Goal: Task Accomplishment & Management: Manage account settings

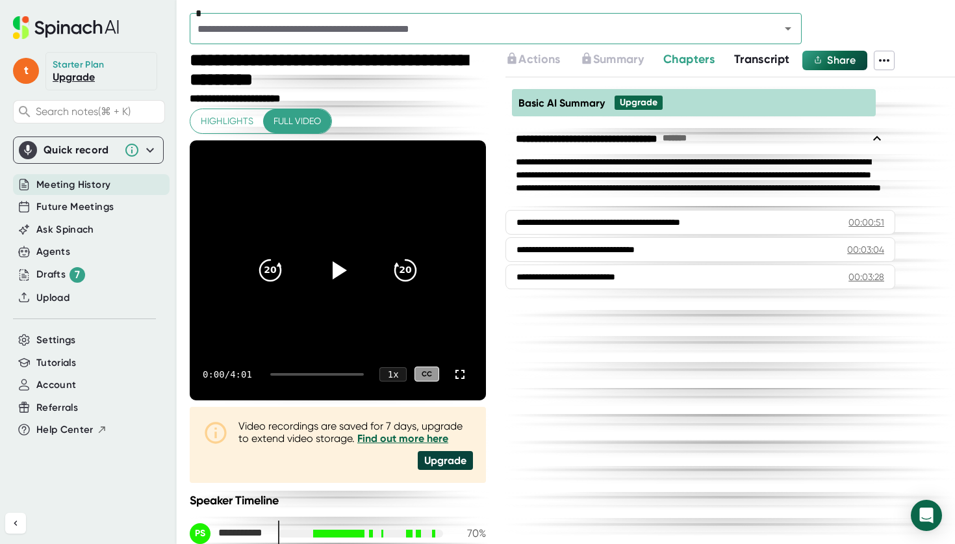
click at [89, 185] on span "Meeting History" at bounding box center [73, 184] width 74 height 15
click at [85, 202] on span "Future Meetings" at bounding box center [74, 207] width 77 height 15
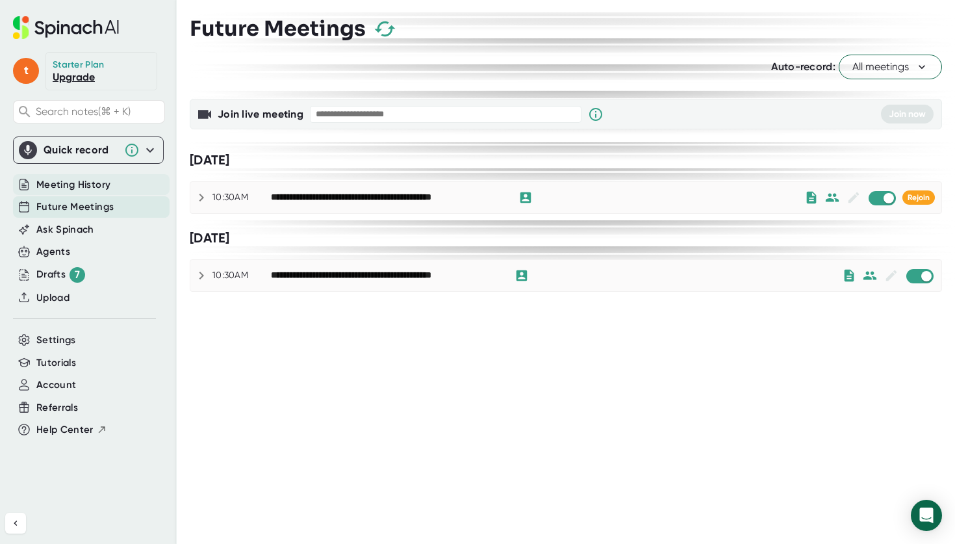
click at [81, 181] on span "Meeting History" at bounding box center [73, 184] width 74 height 15
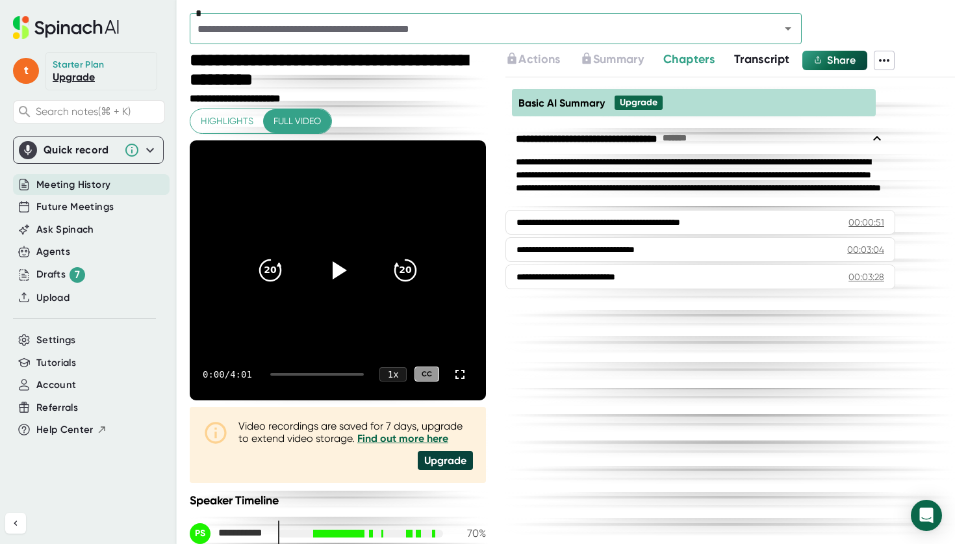
click at [792, 26] on icon "Open" at bounding box center [789, 29] width 16 height 16
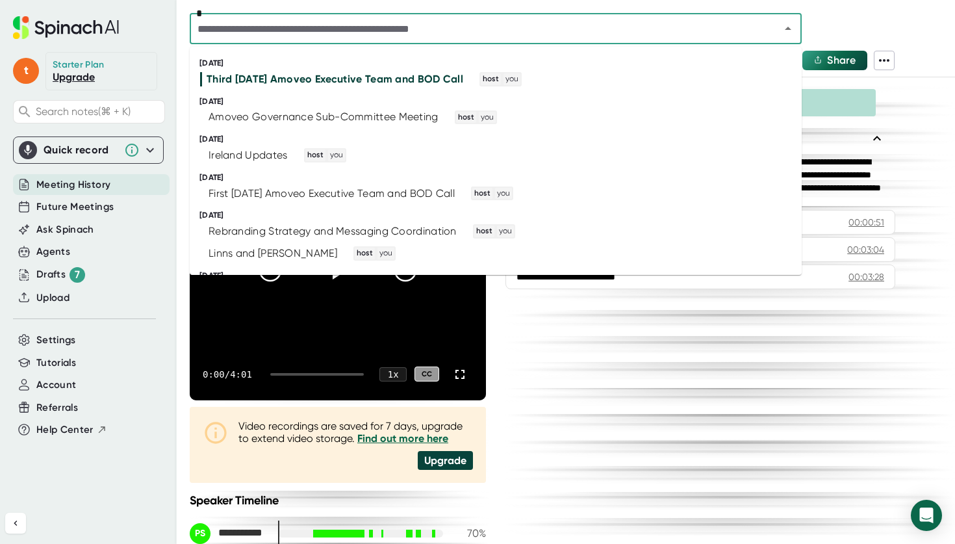
click at [792, 26] on icon "Close" at bounding box center [789, 29] width 16 height 16
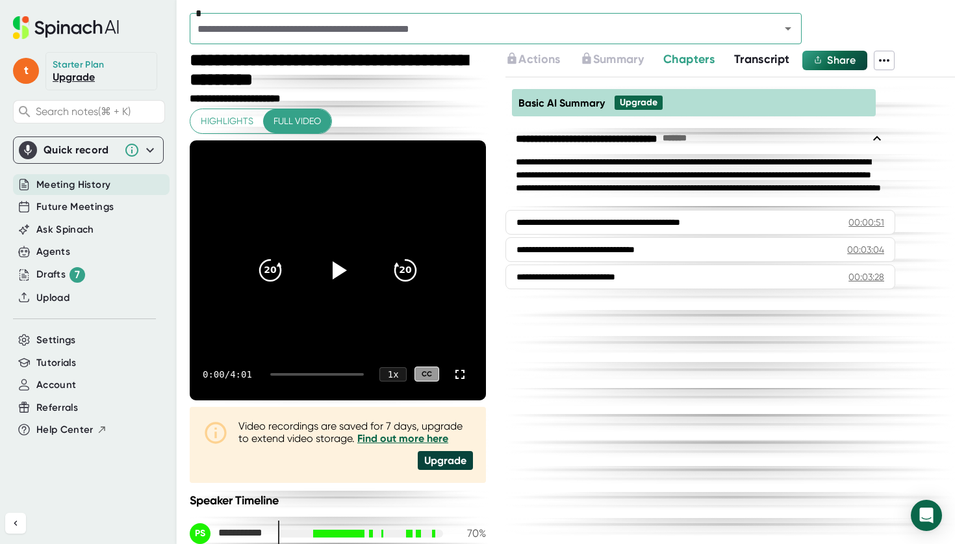
click at [786, 27] on icon "Open" at bounding box center [788, 28] width 6 height 3
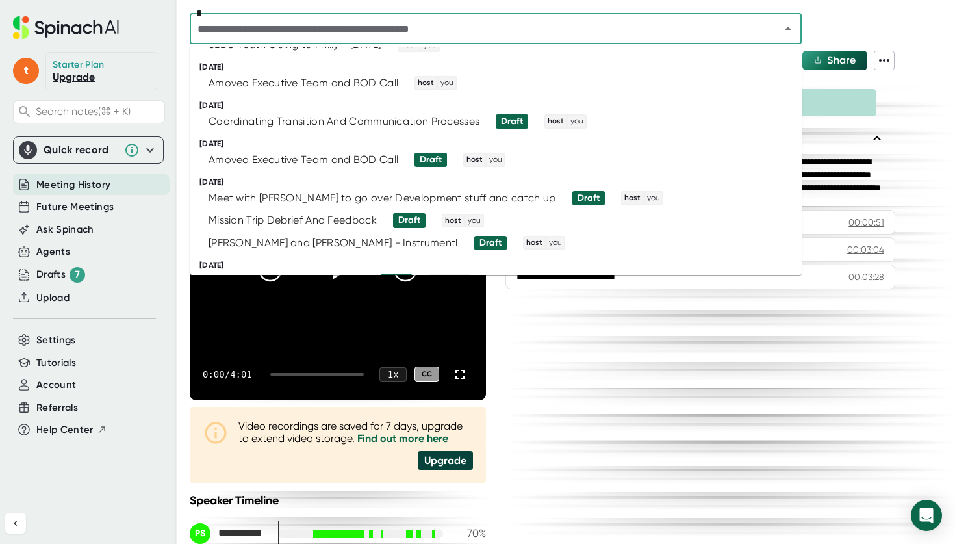
scroll to position [251, 0]
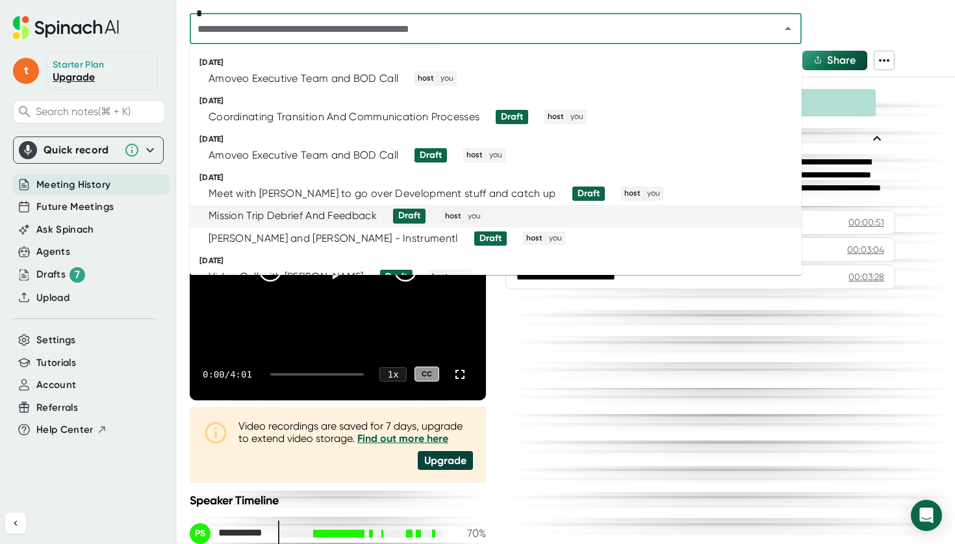
click at [681, 419] on div "**********" at bounding box center [731, 310] width 450 height 467
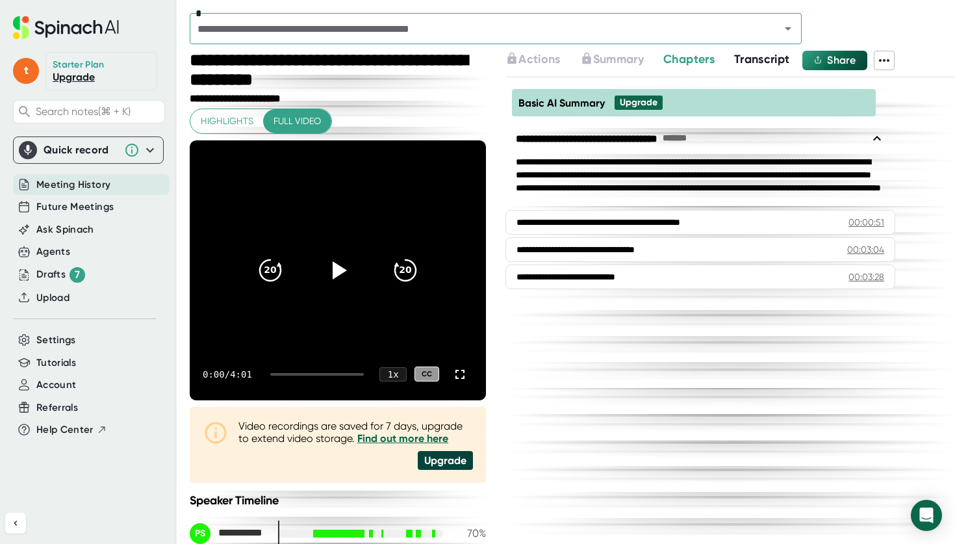
click at [887, 63] on icon at bounding box center [885, 61] width 16 height 16
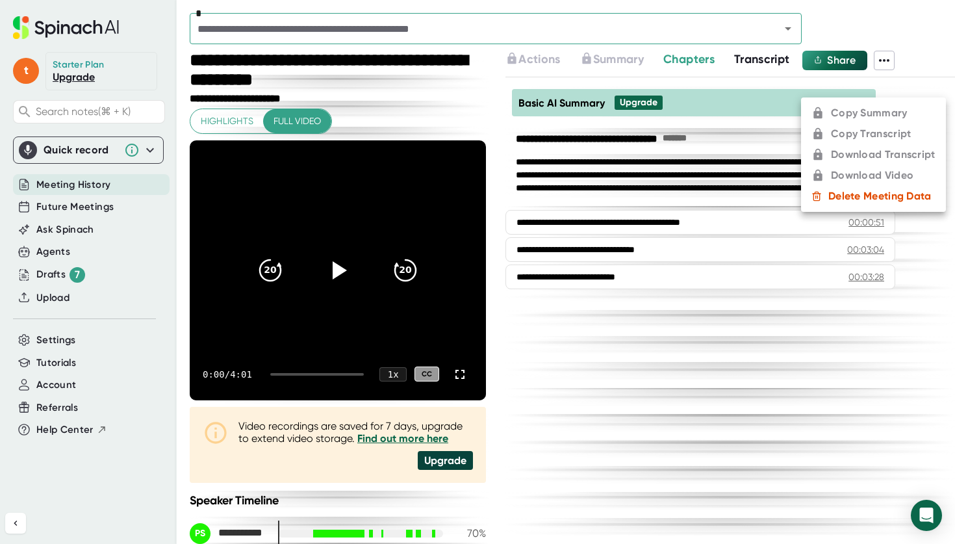
click at [28, 65] on div at bounding box center [477, 272] width 955 height 544
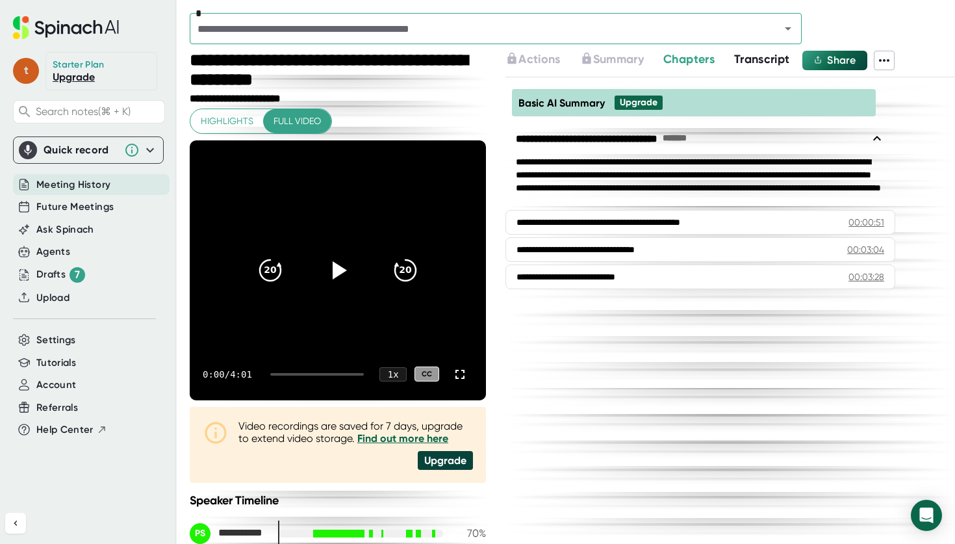
click at [30, 71] on span "t" at bounding box center [26, 71] width 26 height 26
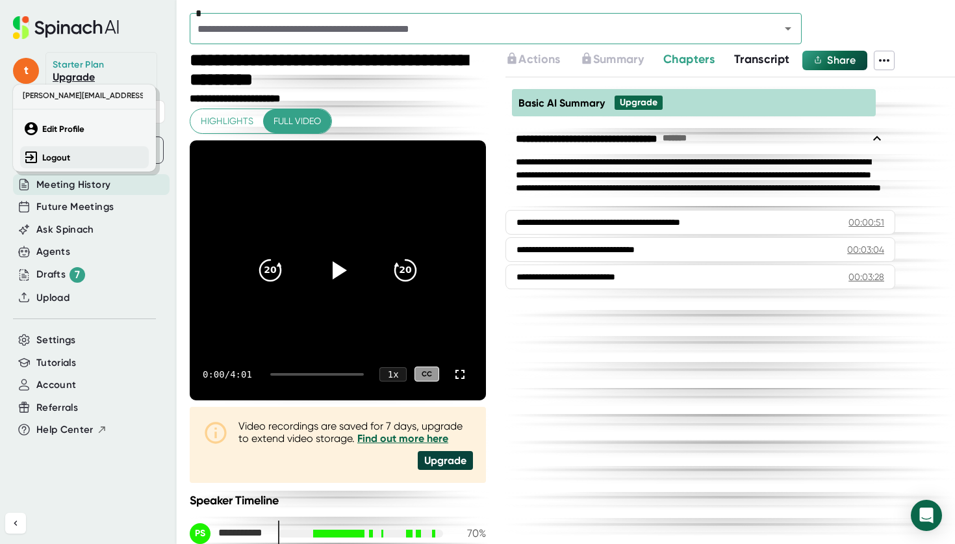
click at [56, 155] on b "Logout" at bounding box center [56, 157] width 28 height 11
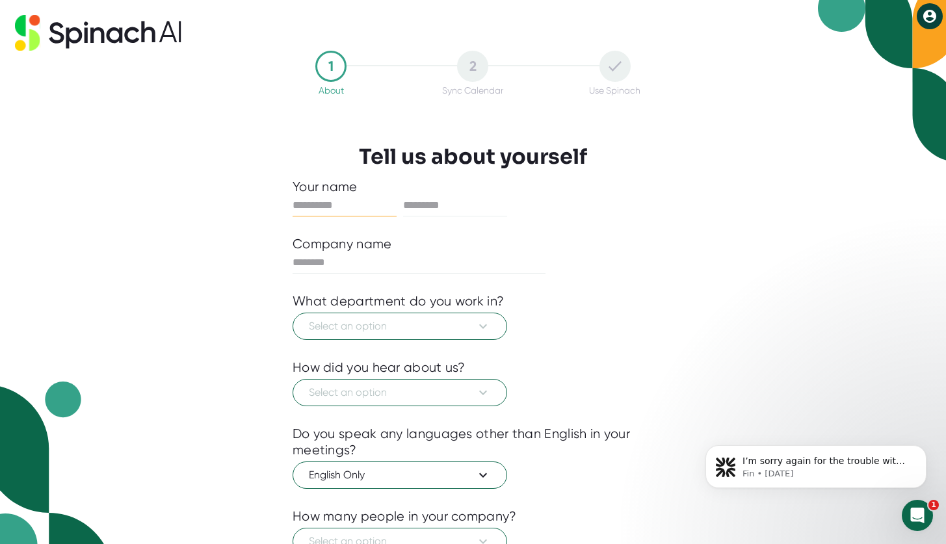
click at [928, 16] on icon at bounding box center [930, 16] width 16 height 16
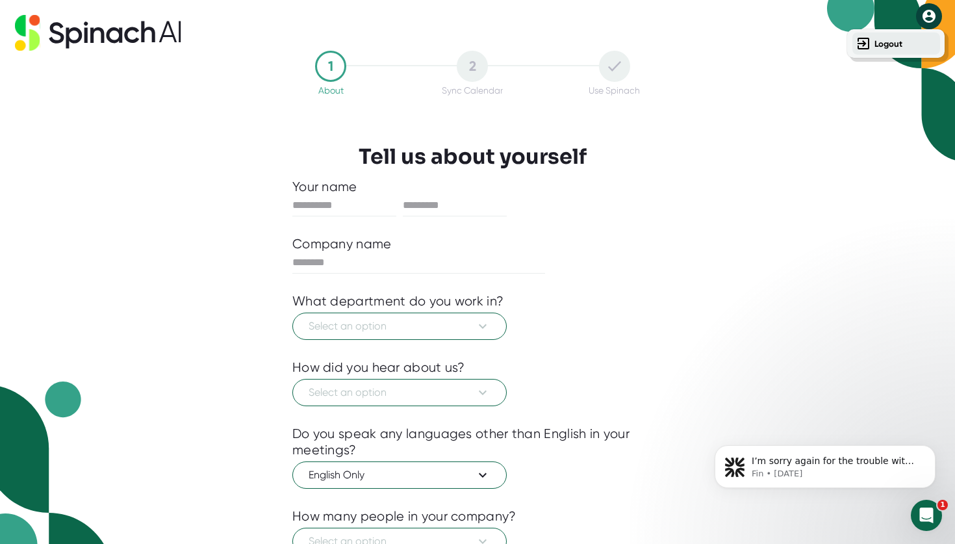
click at [889, 40] on b "Logout" at bounding box center [889, 43] width 28 height 11
